Goal: Task Accomplishment & Management: Manage account settings

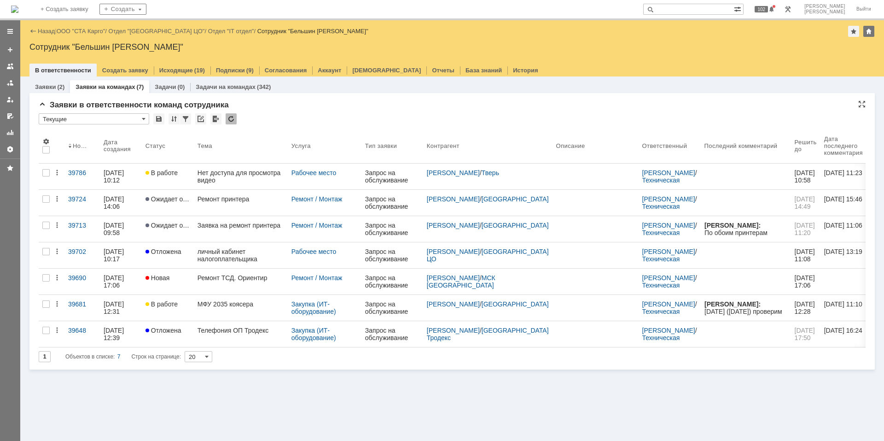
click at [229, 116] on div at bounding box center [231, 118] width 11 height 11
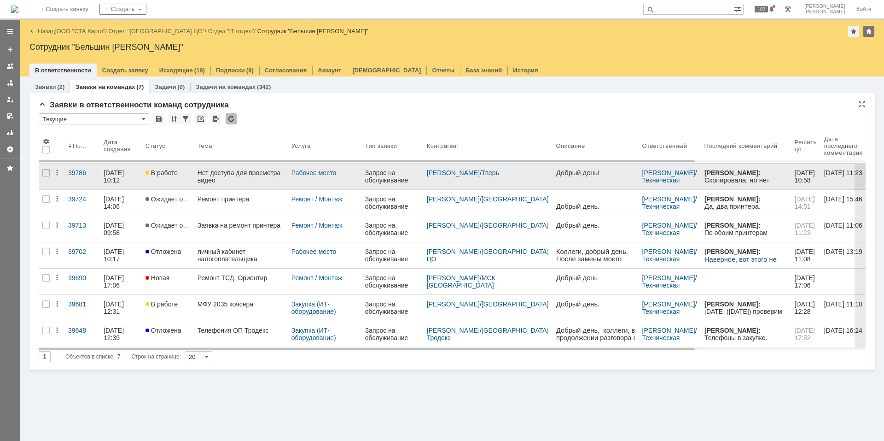
click at [239, 176] on div "Нет доступа для просмотра видео" at bounding box center [241, 176] width 87 height 15
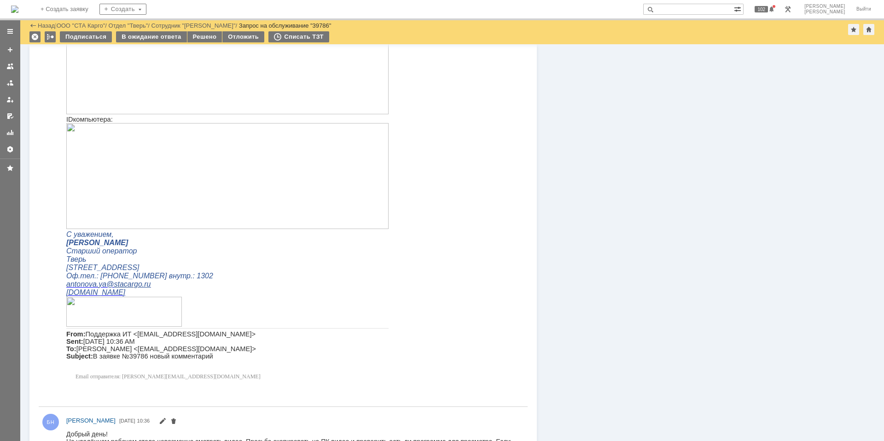
click at [127, 178] on img at bounding box center [227, 176] width 322 height 106
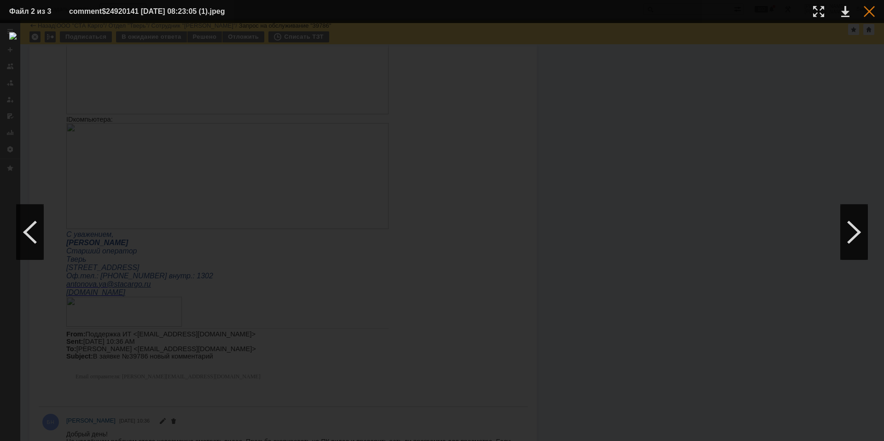
click at [871, 15] on div at bounding box center [869, 11] width 11 height 11
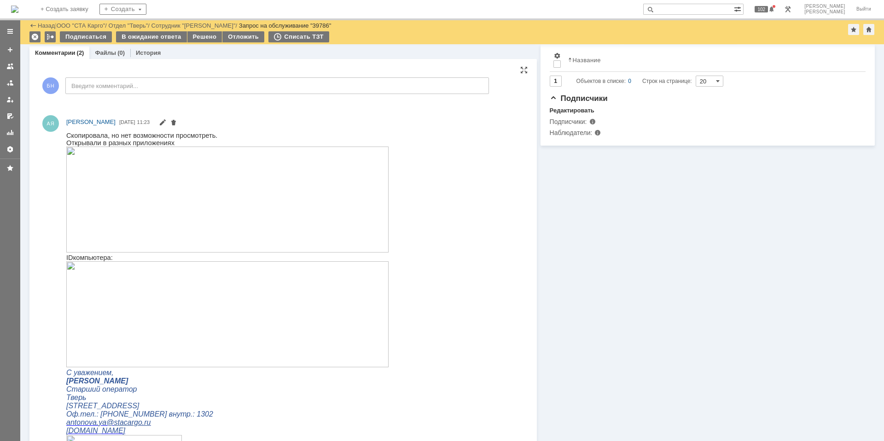
click at [157, 239] on img at bounding box center [227, 199] width 322 height 106
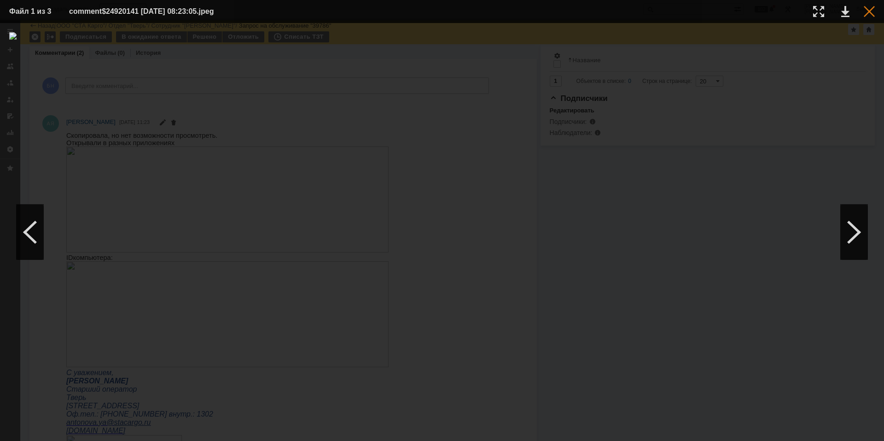
click at [870, 9] on div at bounding box center [869, 11] width 11 height 11
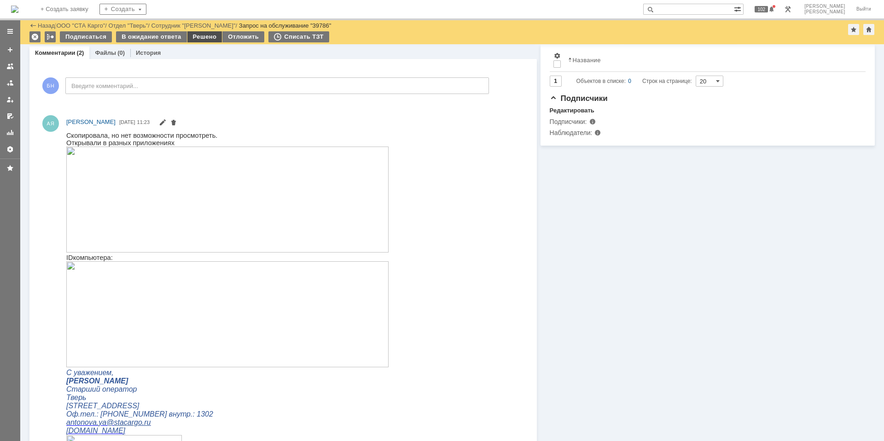
click at [188, 35] on div "Решено" at bounding box center [204, 36] width 35 height 11
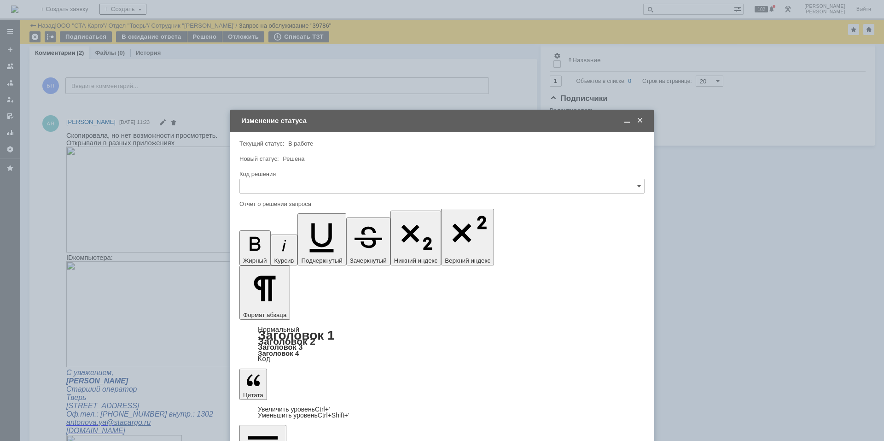
click at [287, 198] on div at bounding box center [442, 196] width 405 height 6
click at [283, 188] on input "text" at bounding box center [442, 186] width 405 height 15
click at [272, 312] on span "Решено" at bounding box center [442, 309] width 393 height 7
type input "Решено"
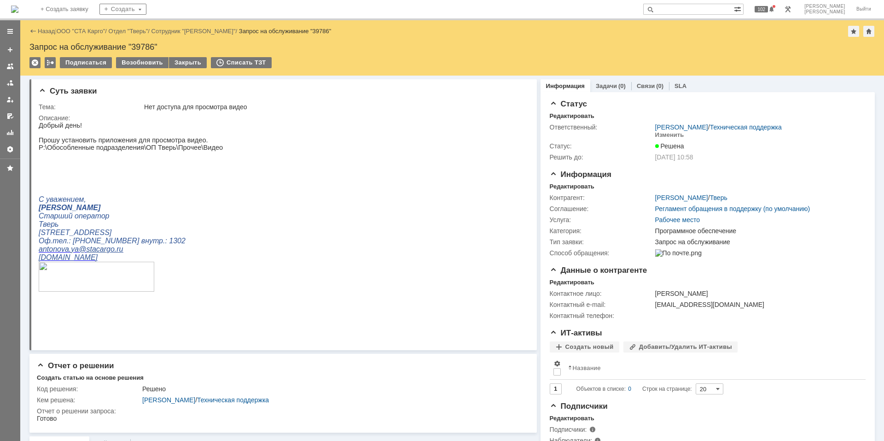
click at [18, 6] on img at bounding box center [14, 9] width 7 height 7
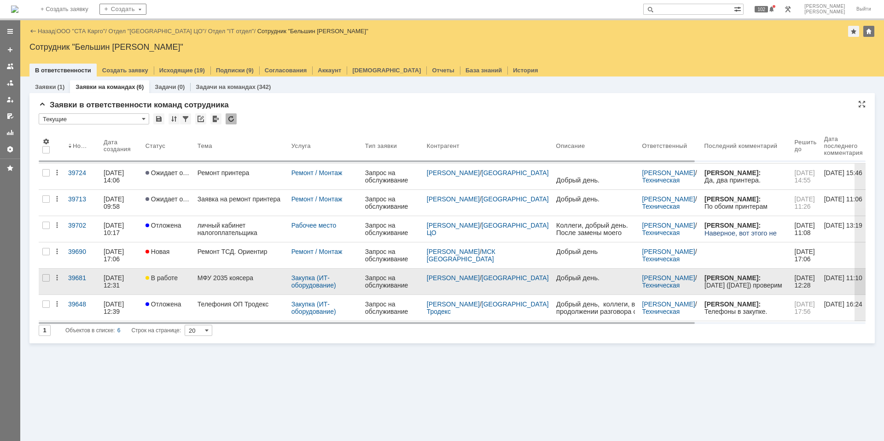
click at [206, 277] on div "МФУ 2035 коясера" at bounding box center [241, 277] width 87 height 7
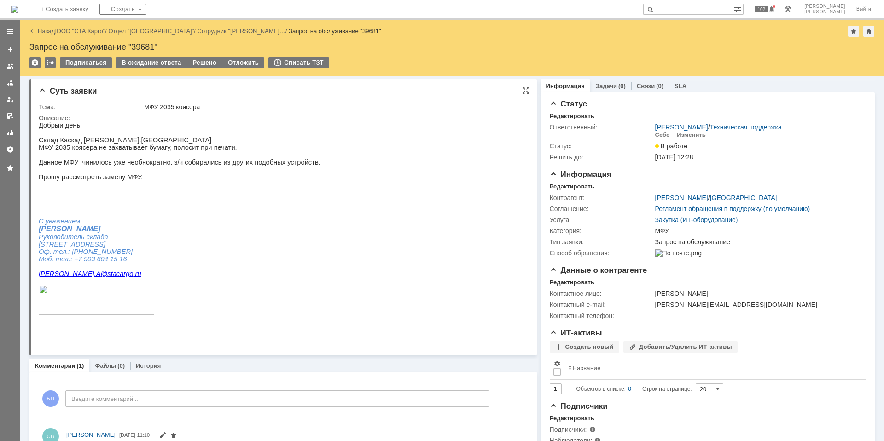
click at [258, 173] on p at bounding box center [180, 169] width 282 height 7
drag, startPoint x: 40, startPoint y: 164, endPoint x: 206, endPoint y: 154, distance: 166.6
click at [261, 166] on p "Данное МФУ чинилось уже необнократно, з/ч собирались из других подобных устройс…" at bounding box center [180, 161] width 282 height 7
click at [18, 146] on div at bounding box center [10, 89] width 20 height 134
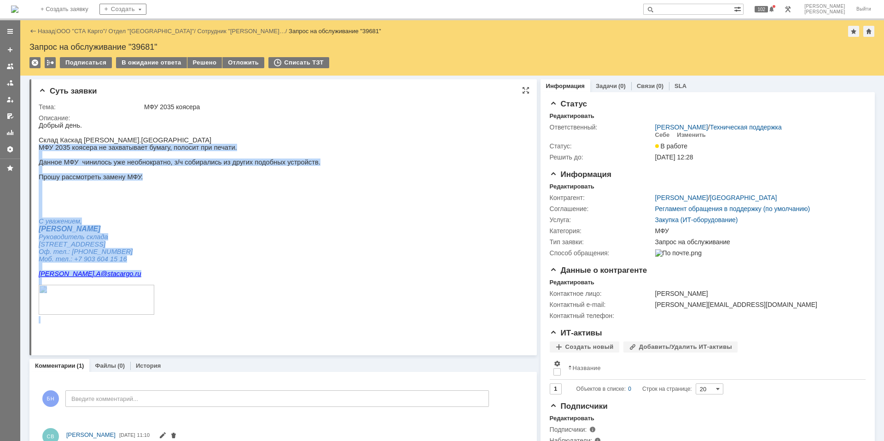
drag, startPoint x: 39, startPoint y: 147, endPoint x: 307, endPoint y: 175, distance: 269.0
click at [307, 175] on html "Добрый день. Склад Каскад [PERSON_NAME]Новгород МФУ [DEMOGRAPHIC_DATA] коясера …" at bounding box center [279, 223] width 481 height 202
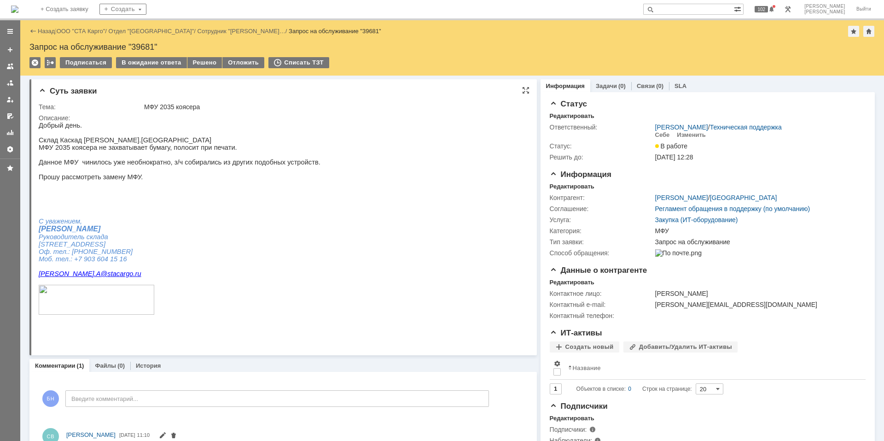
click at [307, 175] on html "Добрый день. Склад Каскад [PERSON_NAME]Новгород МФУ [DEMOGRAPHIC_DATA] коясера …" at bounding box center [279, 223] width 481 height 202
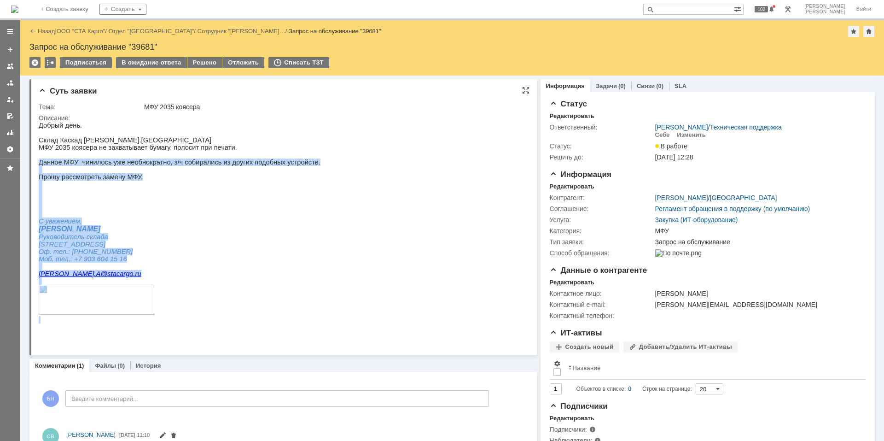
drag, startPoint x: 300, startPoint y: 171, endPoint x: 134, endPoint y: 158, distance: 166.4
click at [134, 158] on html "Добрый день. Склад Каскад [PERSON_NAME]Новгород МФУ [DEMOGRAPHIC_DATA] коясера …" at bounding box center [279, 223] width 481 height 202
click at [141, 188] on p at bounding box center [180, 184] width 282 height 7
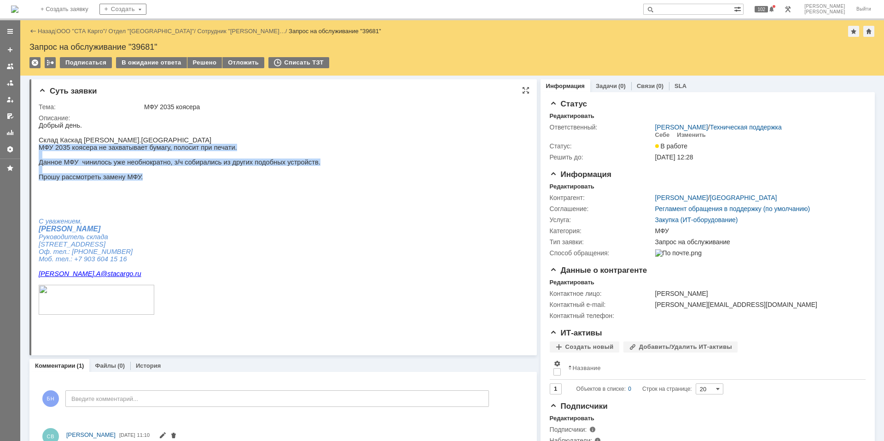
drag, startPoint x: 138, startPoint y: 183, endPoint x: 40, endPoint y: 151, distance: 103.1
click at [40, 151] on div "Добрый день. Склад Каскад [PERSON_NAME]Новгород МФУ [DEMOGRAPHIC_DATA] коясера …" at bounding box center [180, 223] width 282 height 202
copy div "МФУ 2035 коясера не захватывает бумагу, полосит при печати. Данное МФУ чинилось…"
click at [281, 263] on p "Моб. тел.: [PHONE_NUMBER]" at bounding box center [180, 258] width 282 height 7
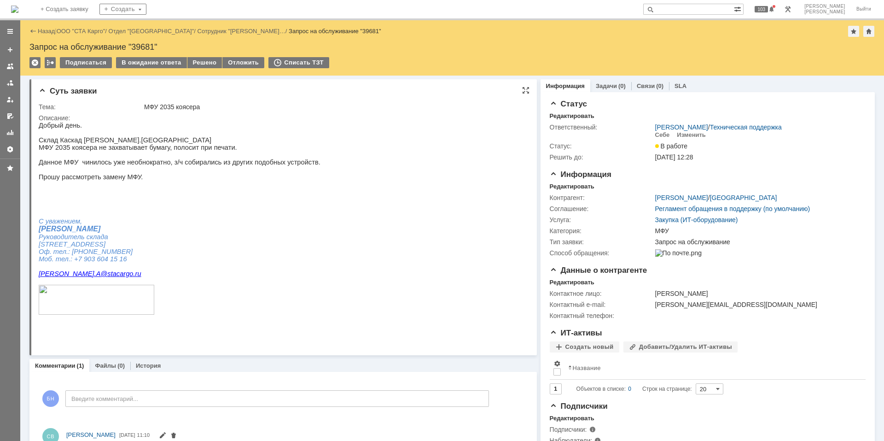
click at [197, 181] on p "Прошу рассмотреть замену МФУ." at bounding box center [180, 176] width 282 height 7
click at [18, 6] on img at bounding box center [14, 9] width 7 height 7
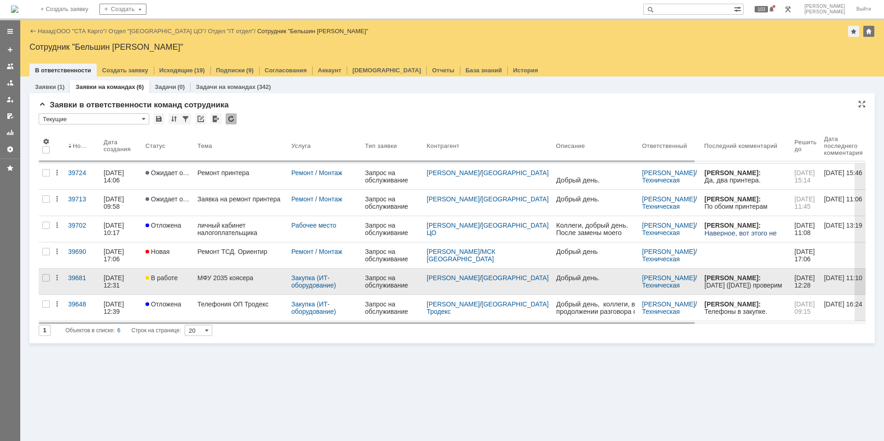
click at [198, 277] on link "МФУ 2035 коясера" at bounding box center [241, 282] width 94 height 26
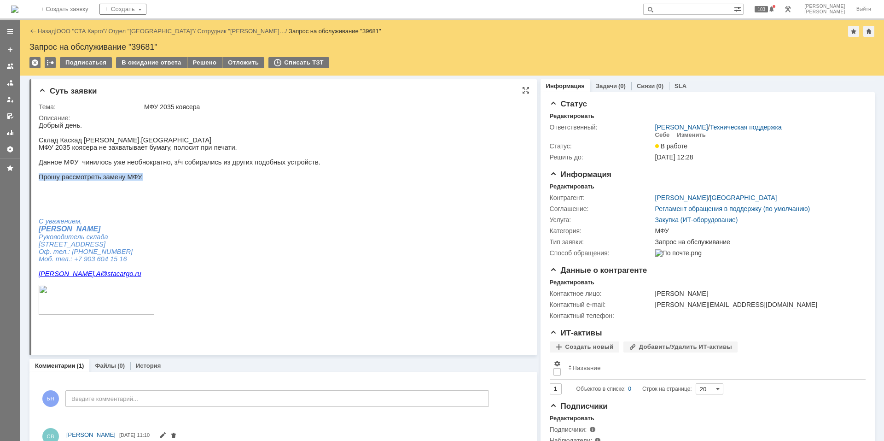
drag, startPoint x: 143, startPoint y: 185, endPoint x: 100, endPoint y: 174, distance: 44.4
click at [100, 174] on div "Добрый день. Склад Каскад [PERSON_NAME]Новгород МФУ [DEMOGRAPHIC_DATA] коясера …" at bounding box center [180, 223] width 282 height 202
click at [56, 157] on p at bounding box center [180, 154] width 282 height 7
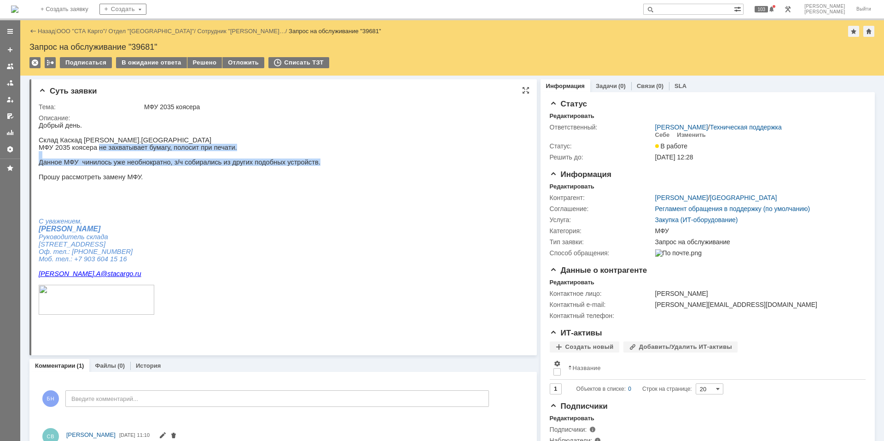
drag, startPoint x: 94, startPoint y: 151, endPoint x: 298, endPoint y: 167, distance: 205.1
click at [298, 167] on div "Добрый день. Склад Каскад [PERSON_NAME]Новгород МФУ [DEMOGRAPHIC_DATA] коясера …" at bounding box center [180, 223] width 282 height 202
copy div "не захватывает бумагу, полосит при печати. Данное МФУ чинилось уже необнократно…"
click at [97, 151] on p "МФУ 2035 коясера не захватывает бумагу, полосит при печати." at bounding box center [180, 147] width 282 height 7
click at [258, 181] on p "Прошу рассмотреть замену МФУ." at bounding box center [180, 176] width 282 height 7
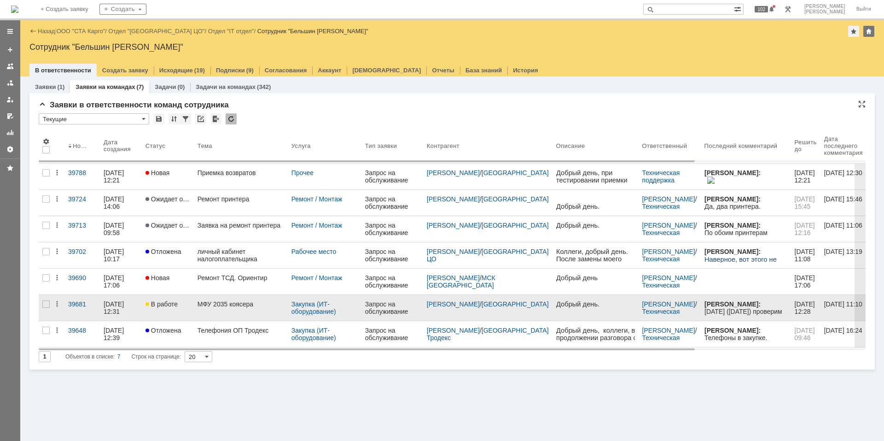
click at [240, 307] on div "МФУ 2035 коясера" at bounding box center [241, 303] width 87 height 7
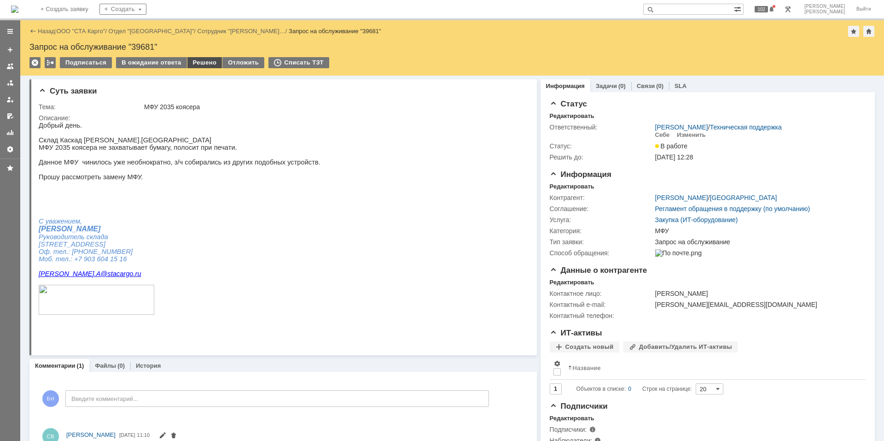
click at [202, 63] on div "Решено" at bounding box center [204, 62] width 35 height 11
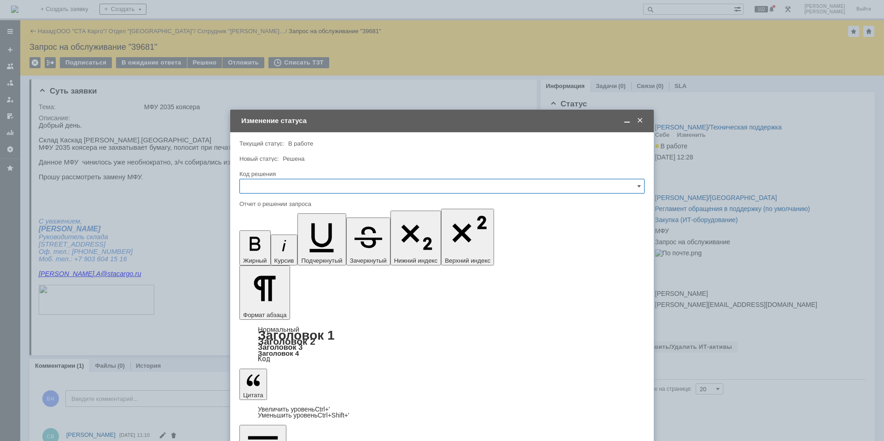
click at [342, 182] on input "text" at bounding box center [442, 186] width 405 height 15
click at [270, 310] on span "Решено" at bounding box center [442, 309] width 393 height 7
type input "Решено"
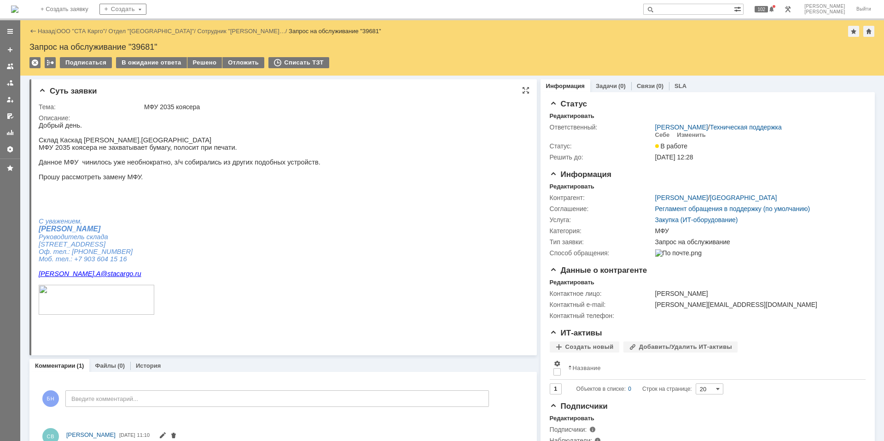
click at [323, 261] on html "Добрый день. Склад Каскад [PERSON_NAME]Новгород МФУ [DEMOGRAPHIC_DATA] коясера …" at bounding box center [279, 223] width 481 height 202
click at [282, 110] on div "МФУ 2035 коясера" at bounding box center [333, 106] width 379 height 7
click at [91, 150] on p "МФУ 2035 коясера не захватывает бумагу, полосит при печати." at bounding box center [180, 147] width 282 height 7
click at [18, 6] on img at bounding box center [14, 9] width 7 height 7
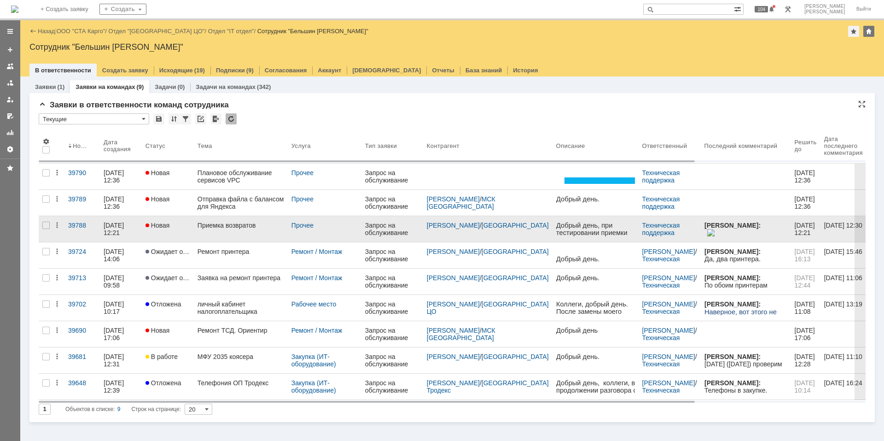
click at [247, 228] on div "Приемка возвратов" at bounding box center [241, 225] width 87 height 7
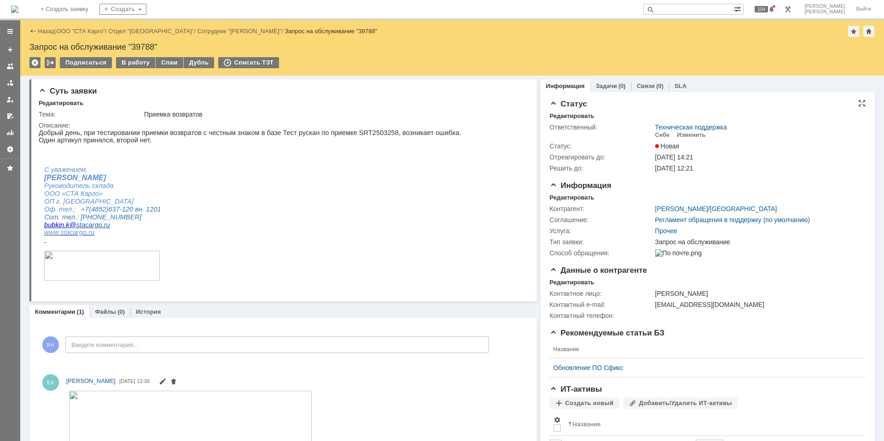
click at [680, 139] on td "Изменить" at bounding box center [691, 135] width 36 height 9
click at [681, 132] on div "Изменить" at bounding box center [691, 134] width 29 height 7
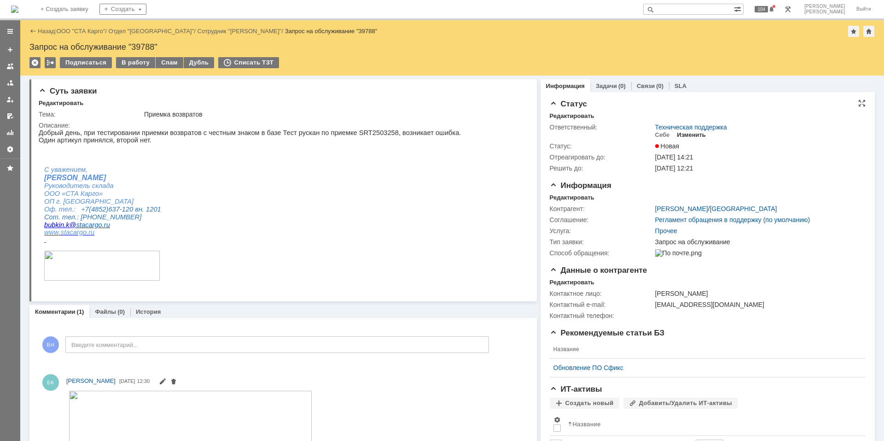
click at [684, 133] on div "Изменить" at bounding box center [691, 134] width 29 height 7
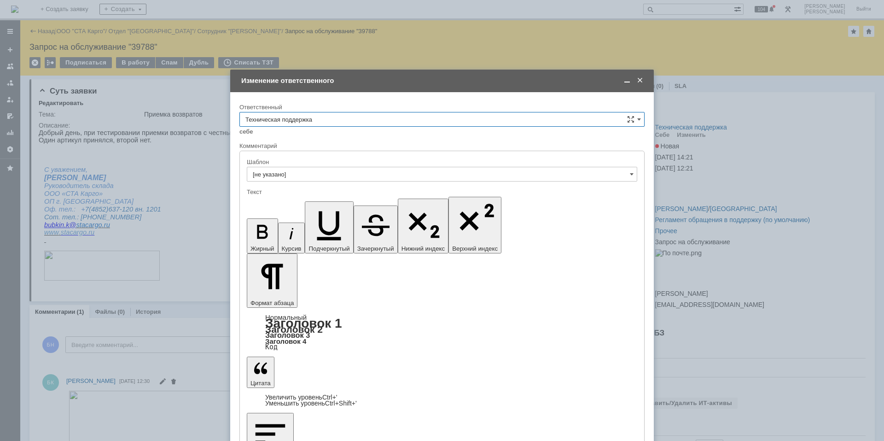
click at [415, 125] on input "Техническая поддержка" at bounding box center [442, 119] width 405 height 15
click at [337, 192] on div "Поддержка 1С" at bounding box center [442, 196] width 404 height 15
type input "Поддержка 1С"
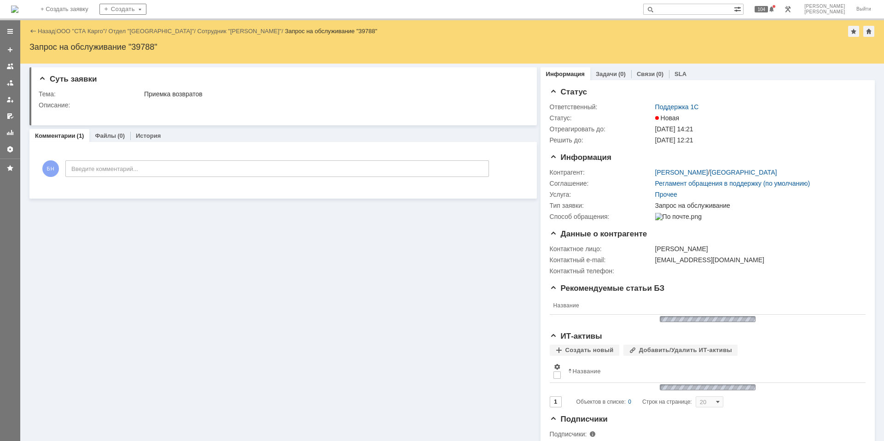
scroll to position [0, 0]
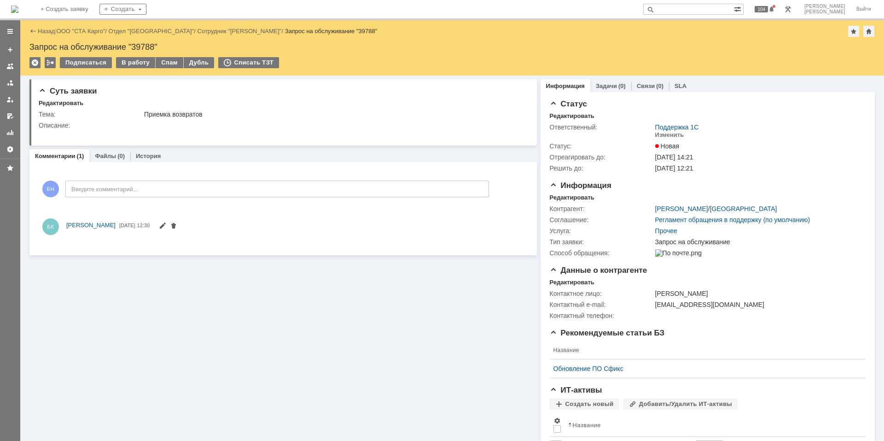
click at [18, 12] on img at bounding box center [14, 9] width 7 height 7
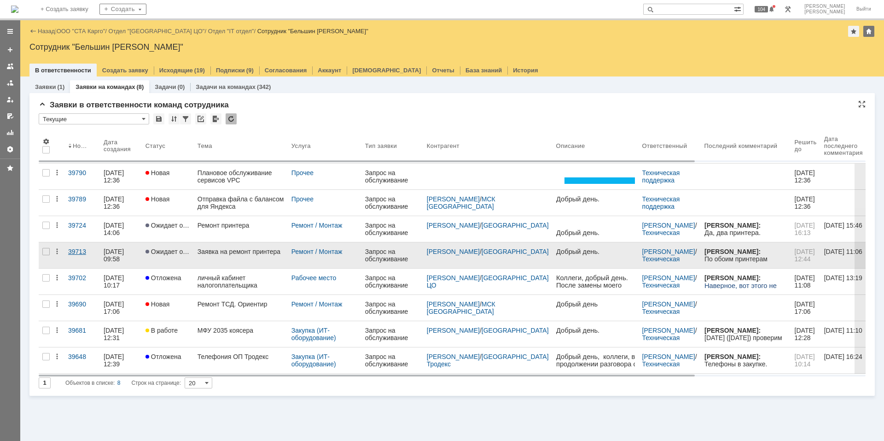
drag, startPoint x: 143, startPoint y: 167, endPoint x: 65, endPoint y: 245, distance: 110.1
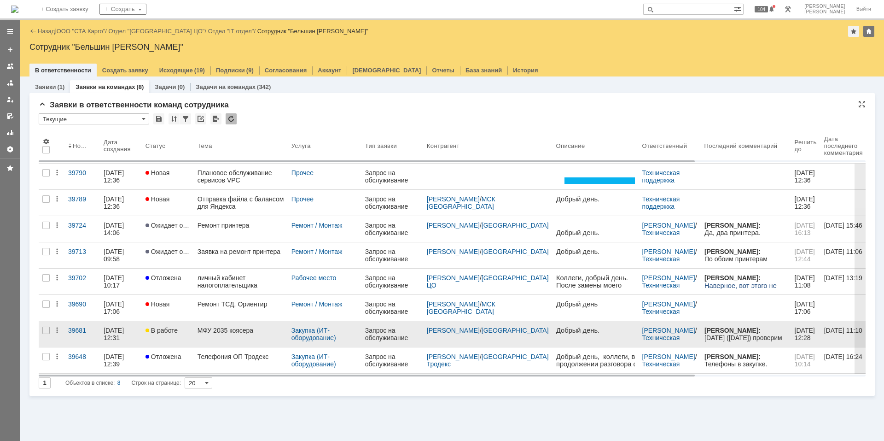
drag, startPoint x: 65, startPoint y: 245, endPoint x: 184, endPoint y: 340, distance: 152.0
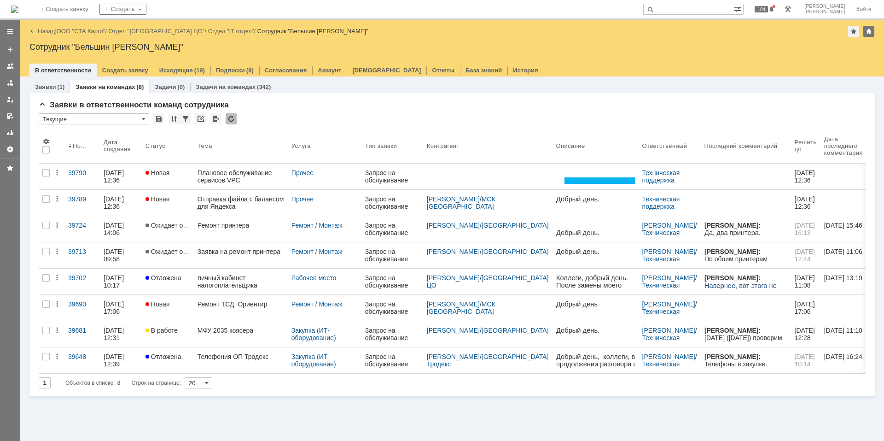
drag, startPoint x: 184, startPoint y: 340, endPoint x: 346, endPoint y: 424, distance: 182.5
click at [346, 424] on div "Заявки (1) Заявки на командах (8) Задачи (0) Задачи на командах (342) Заявки в …" at bounding box center [452, 258] width 864 height 364
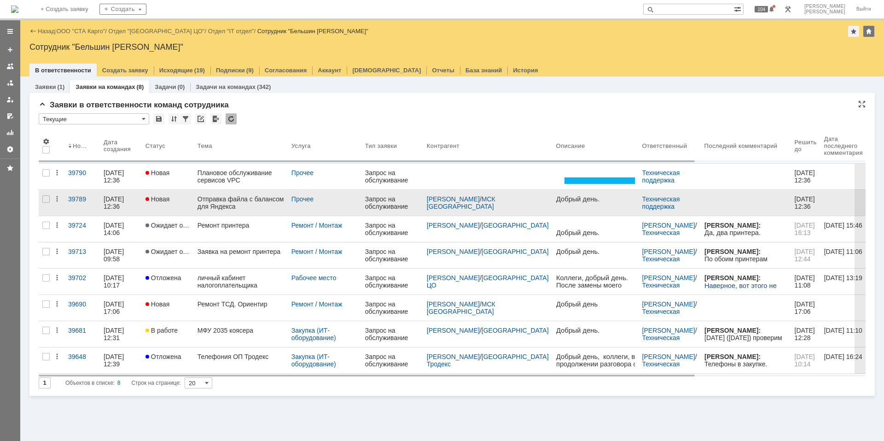
click at [251, 204] on div "Отправка файла с балансом для Яндекса" at bounding box center [241, 202] width 87 height 15
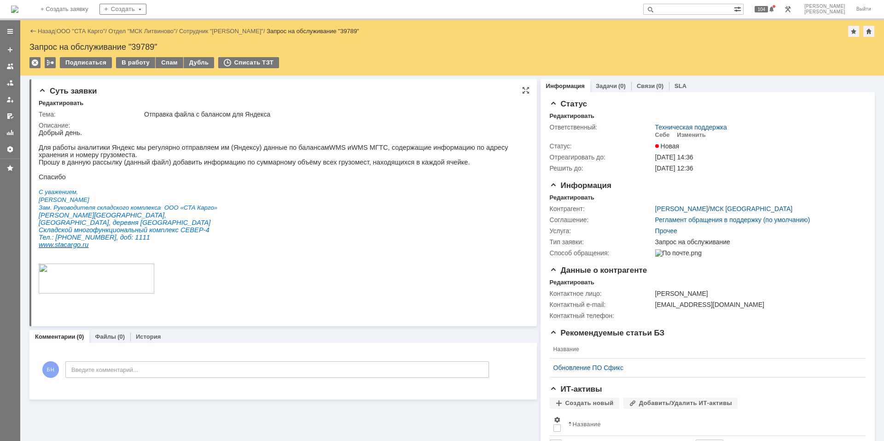
click at [219, 149] on p "Для работы аналитики Яндекс мы регулярно отправляем им (Яндексу) данные по бала…" at bounding box center [279, 151] width 481 height 15
click at [244, 153] on p "Для работы аналитики Яндекс мы регулярно отправляем им (Яндексу) данные по бала…" at bounding box center [279, 151] width 481 height 15
click at [239, 164] on p "Прошу в данную рассылку (данный файл) добавить информацию по суммарному объёму …" at bounding box center [279, 161] width 481 height 7
click at [681, 138] on div "Изменить" at bounding box center [691, 134] width 29 height 7
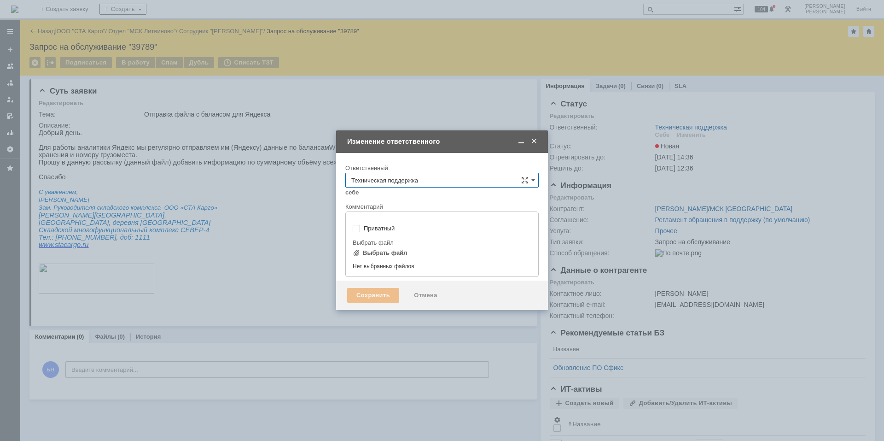
type input "[не указано]"
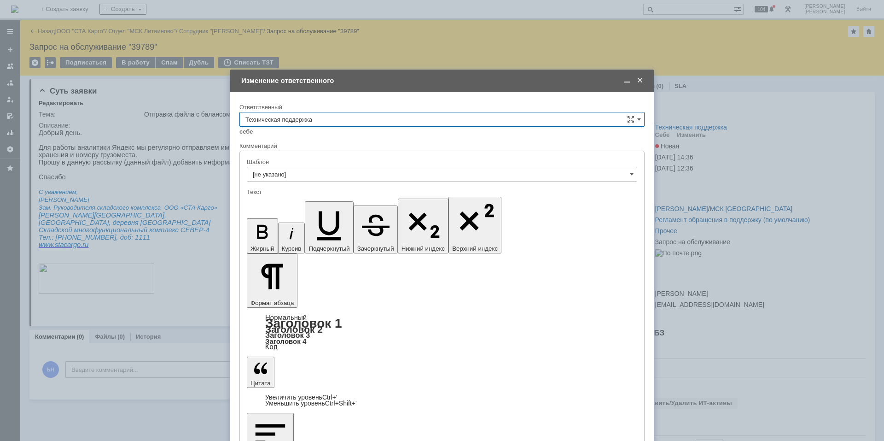
click at [342, 117] on input "Техническая поддержка" at bounding box center [442, 119] width 405 height 15
click at [327, 193] on span "Поддержка 1С" at bounding box center [442, 196] width 393 height 7
type input "Поддержка 1С"
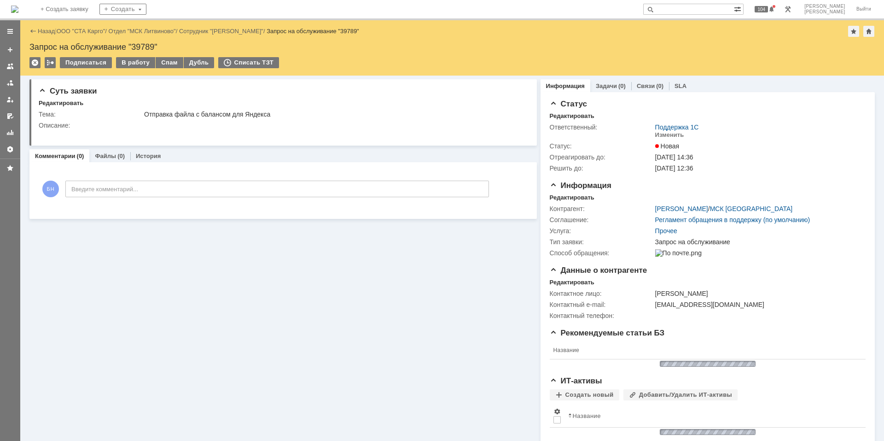
scroll to position [0, 0]
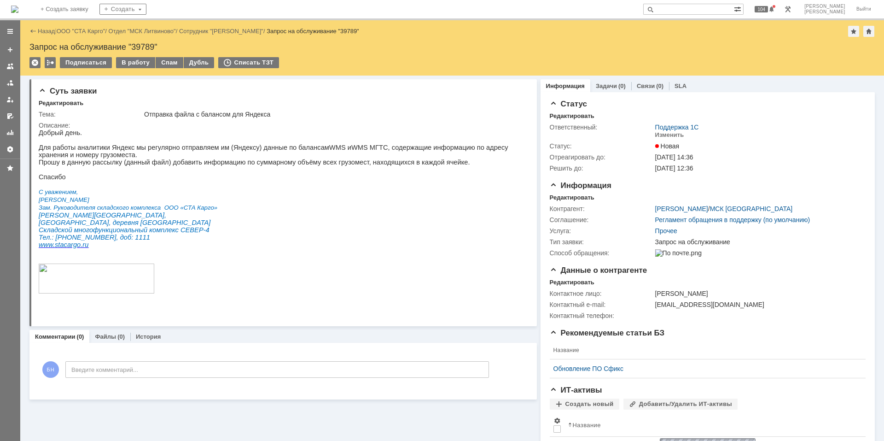
click at [18, 6] on img at bounding box center [14, 9] width 7 height 7
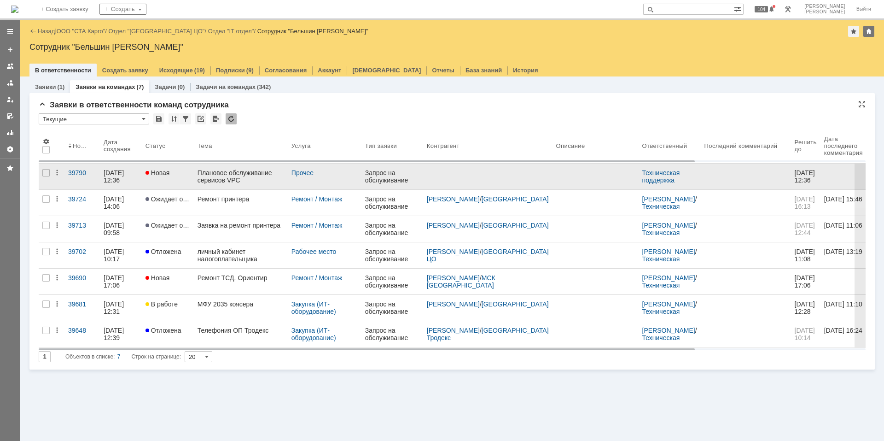
click at [251, 176] on div "Плановое обслуживание сервисов VPC" at bounding box center [241, 176] width 87 height 15
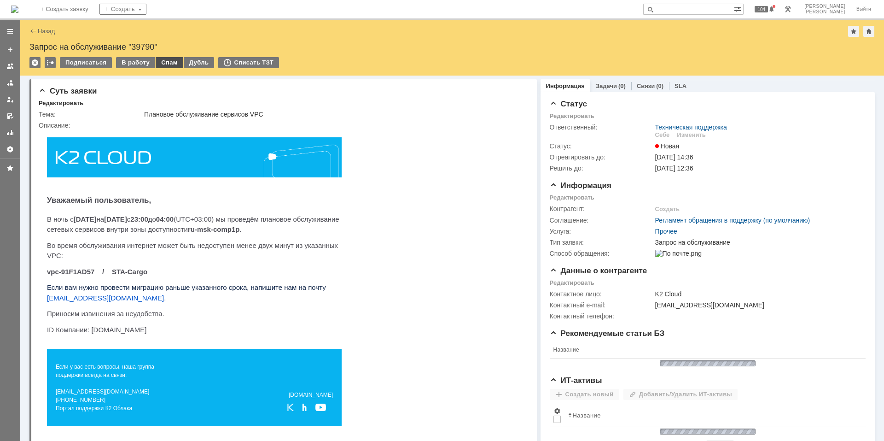
click at [168, 62] on div "Спам" at bounding box center [170, 62] width 28 height 11
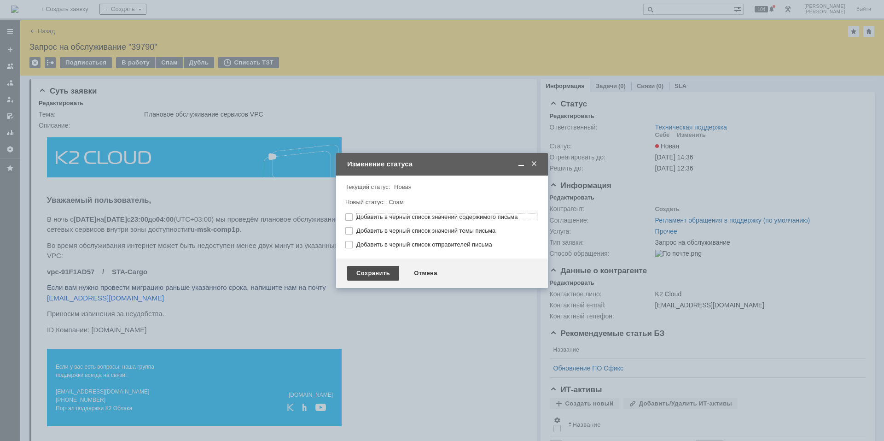
click at [375, 269] on div "Сохранить" at bounding box center [373, 273] width 52 height 15
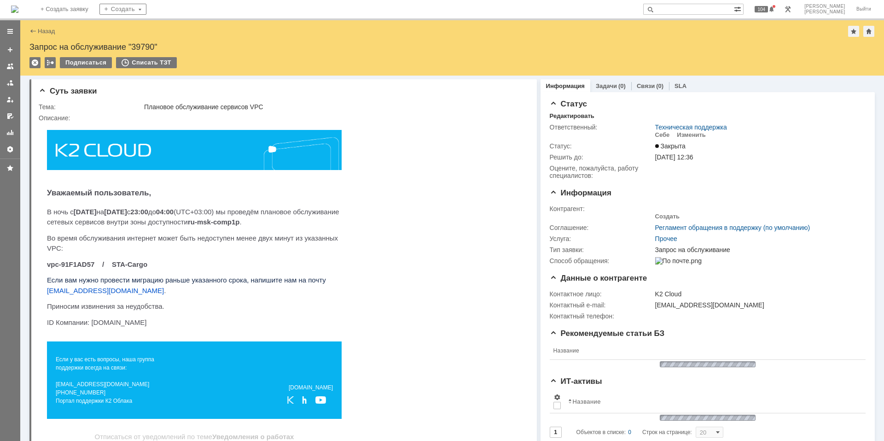
click at [18, 11] on img at bounding box center [14, 9] width 7 height 7
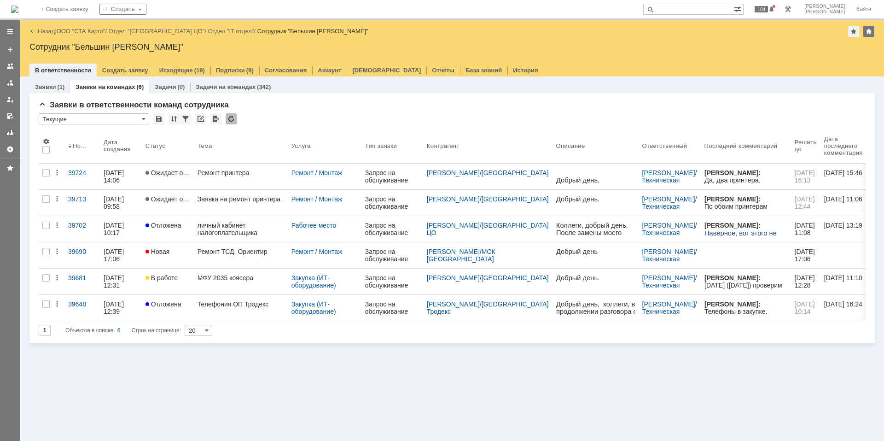
click at [234, 368] on div "Заявки (1) Заявки на командах (6) Задачи (0) Задачи на командах (342) Заявки в …" at bounding box center [452, 258] width 864 height 364
click at [251, 359] on div "Заявки (1) Заявки на командах (6) Задачи (0) Задачи на командах (342) Заявки в …" at bounding box center [452, 258] width 864 height 364
click at [179, 355] on div "Заявки (1) Заявки на командах (6) Задачи (0) Задачи на командах (342) Заявки в …" at bounding box center [452, 258] width 864 height 364
click at [237, 118] on div "* Текущие" at bounding box center [452, 119] width 827 height 12
click at [236, 120] on div at bounding box center [231, 118] width 11 height 11
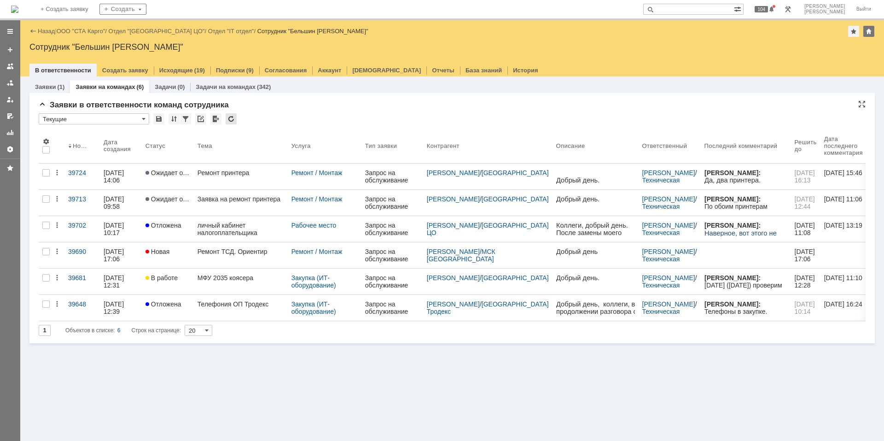
click at [232, 120] on div at bounding box center [231, 118] width 11 height 11
click at [233, 115] on div at bounding box center [231, 118] width 11 height 11
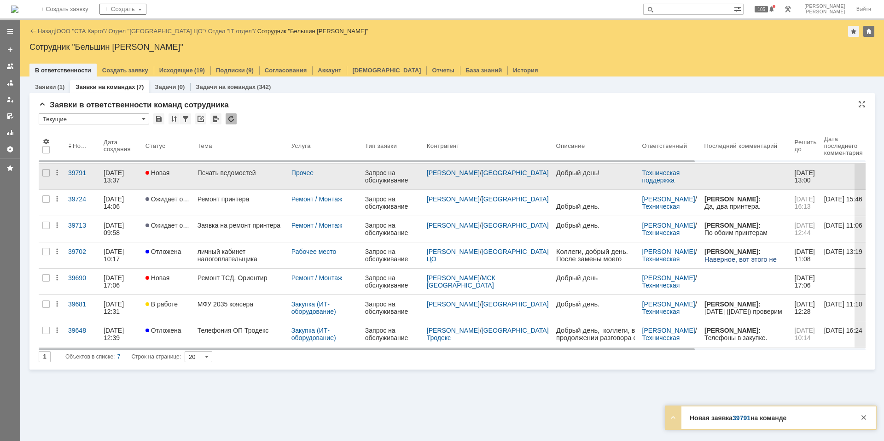
click at [240, 174] on div "Печать ведомостей" at bounding box center [241, 172] width 87 height 7
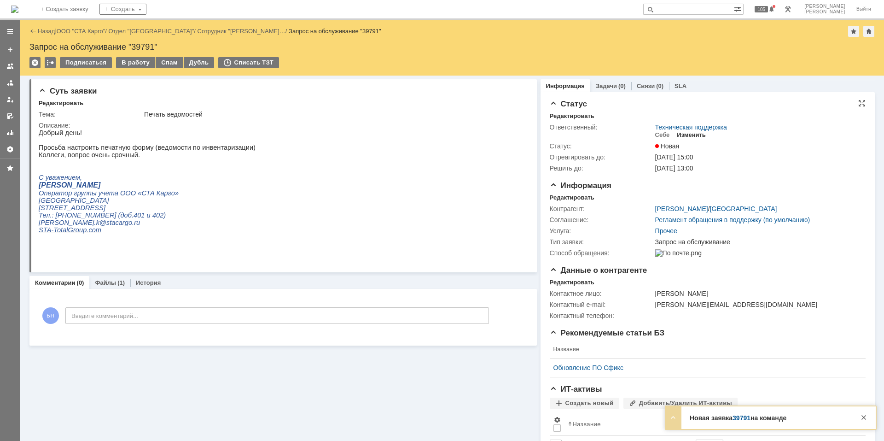
click at [684, 133] on div "Изменить" at bounding box center [691, 134] width 29 height 7
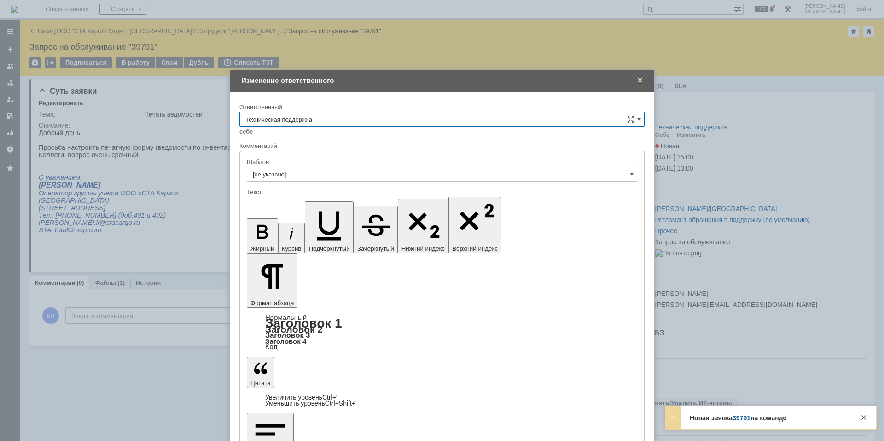
click at [353, 127] on div "себе своей команде" at bounding box center [442, 131] width 405 height 9
click at [355, 117] on input "Техническая поддержка" at bounding box center [442, 119] width 405 height 15
click at [347, 193] on span "Поддержка 1С" at bounding box center [442, 196] width 393 height 7
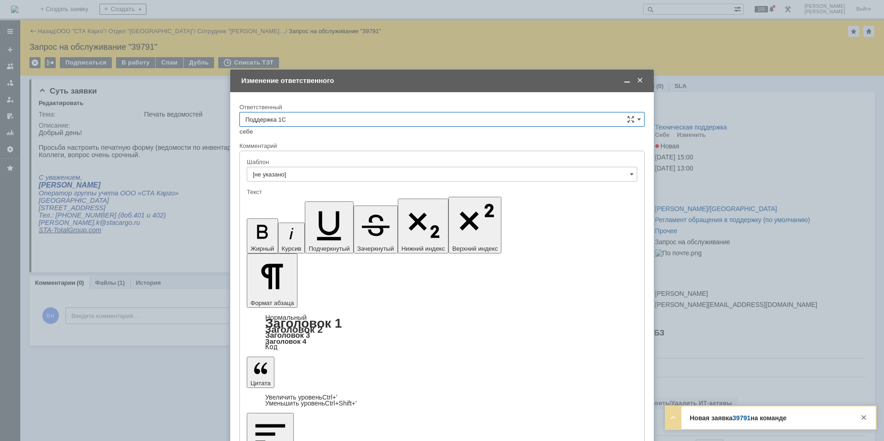
type input "Поддержка 1С"
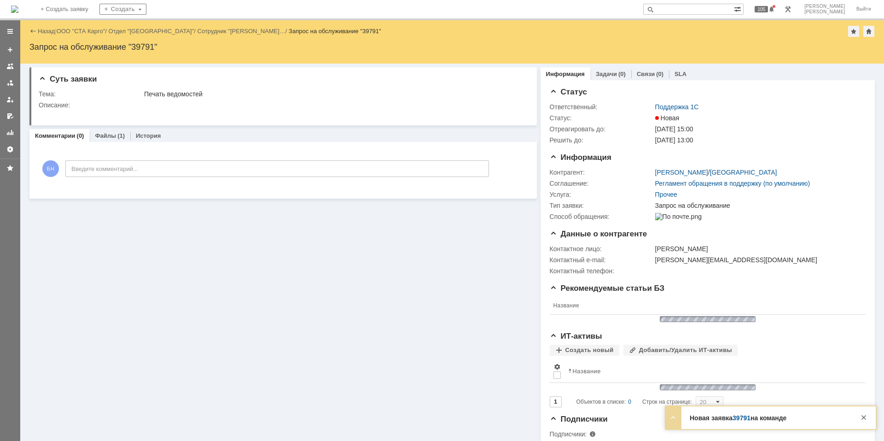
scroll to position [0, 0]
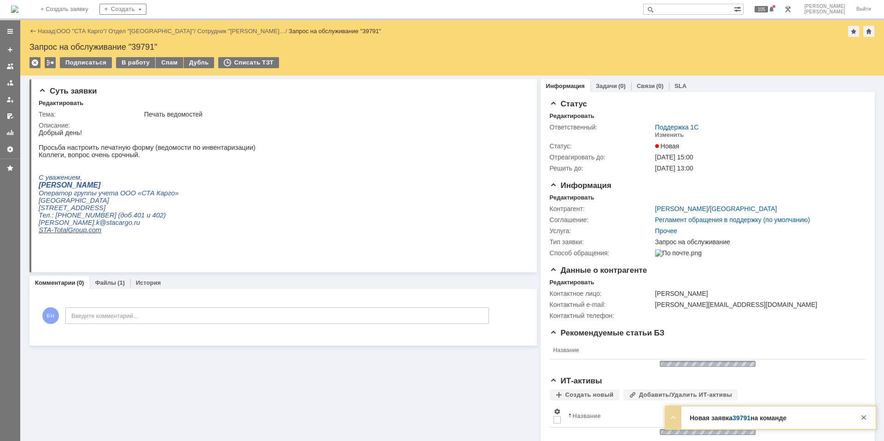
click at [18, 12] on img at bounding box center [14, 9] width 7 height 7
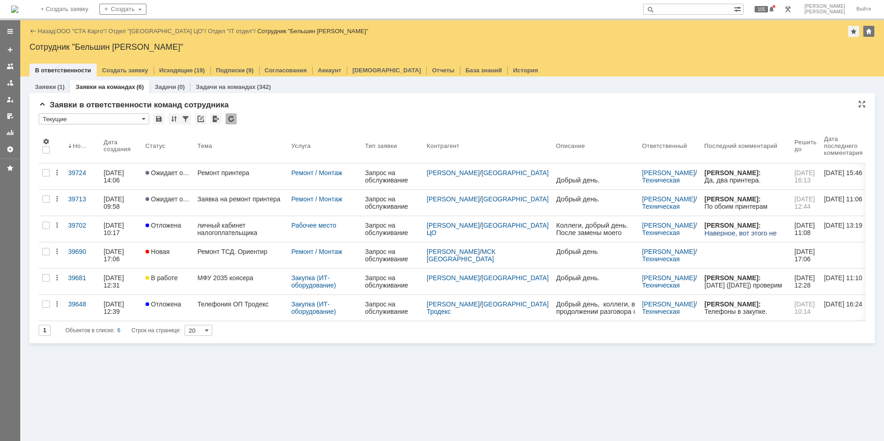
click at [230, 117] on div at bounding box center [231, 118] width 11 height 11
click at [246, 360] on div "Заявки (1) Заявки на командах (6) Задачи (0) Задачи на командах (342) Заявки в …" at bounding box center [452, 258] width 864 height 364
click at [232, 115] on div at bounding box center [231, 118] width 11 height 11
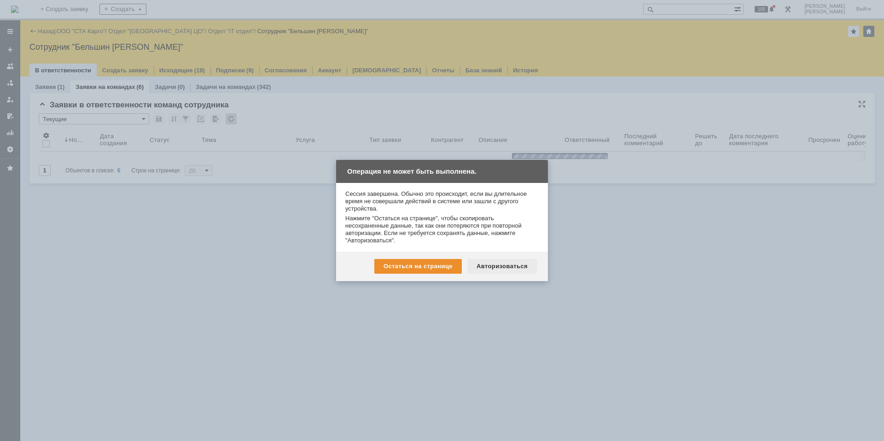
click at [504, 270] on div "Авторизоваться" at bounding box center [503, 266] width 70 height 15
